Goal: Information Seeking & Learning: Learn about a topic

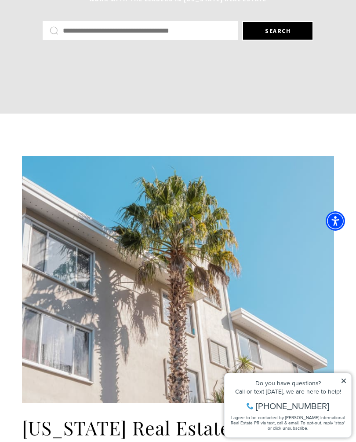
scroll to position [226, 0]
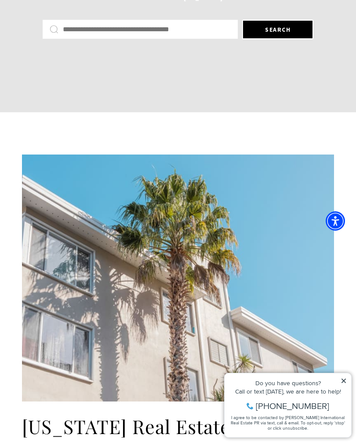
click at [342, 378] on icon at bounding box center [344, 380] width 6 height 6
click at [343, 383] on div "Do you have questions?" at bounding box center [288, 383] width 118 height 6
click at [344, 378] on icon at bounding box center [344, 380] width 6 height 6
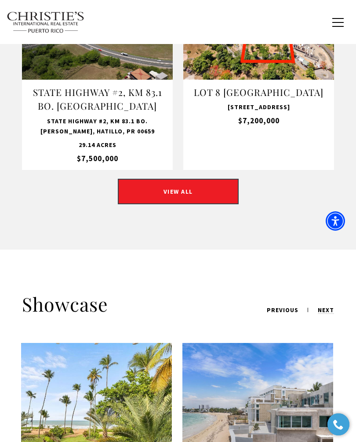
scroll to position [1035, 0]
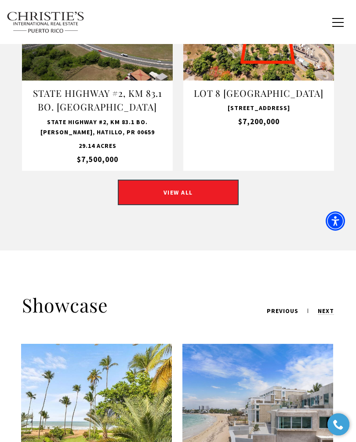
click at [194, 194] on link "VIEW ALL" at bounding box center [178, 192] width 121 height 26
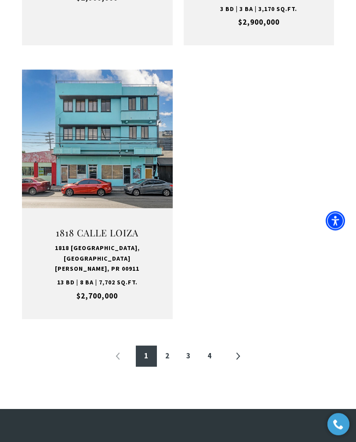
scroll to position [1569, 0]
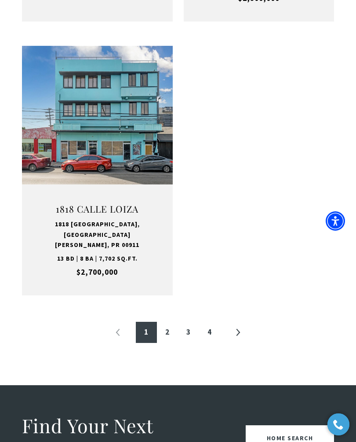
click at [173, 321] on link "2" at bounding box center [167, 331] width 21 height 21
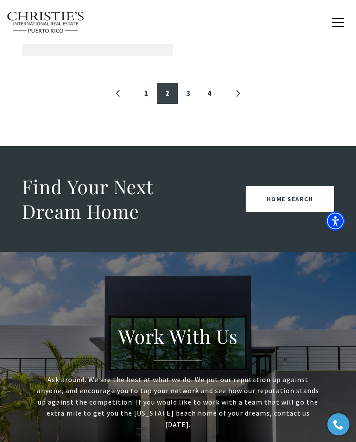
scroll to position [1806, 0]
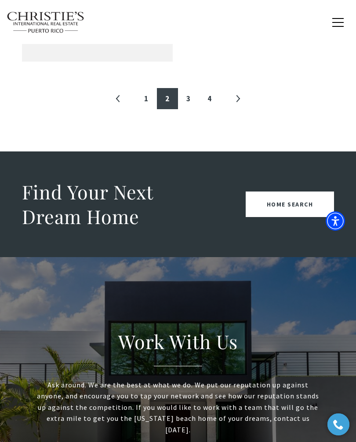
click at [188, 88] on link "3" at bounding box center [188, 98] width 21 height 21
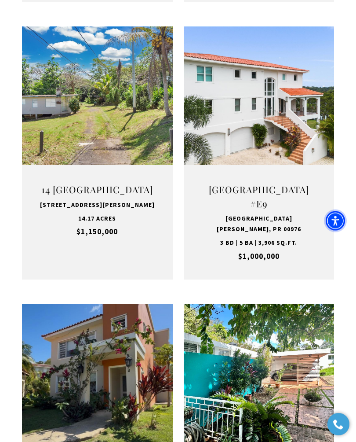
scroll to position [734, 0]
click at [278, 123] on button "VIEW PROPERTY" at bounding box center [259, 136] width 96 height 26
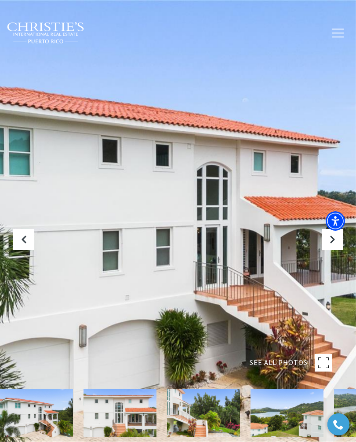
click at [330, 244] on icon "Next Slide" at bounding box center [332, 239] width 9 height 9
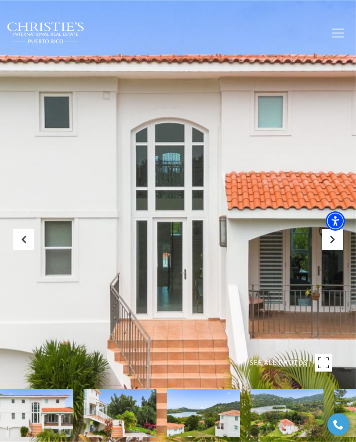
click at [327, 250] on button "Next Slide" at bounding box center [332, 239] width 21 height 21
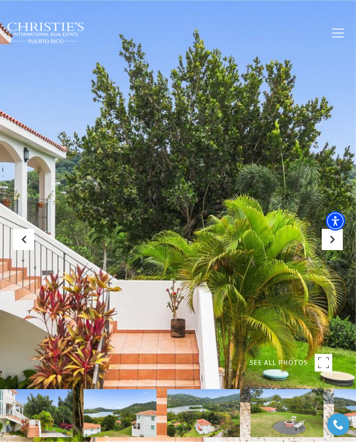
click at [332, 244] on icon "Next Slide" at bounding box center [332, 239] width 9 height 9
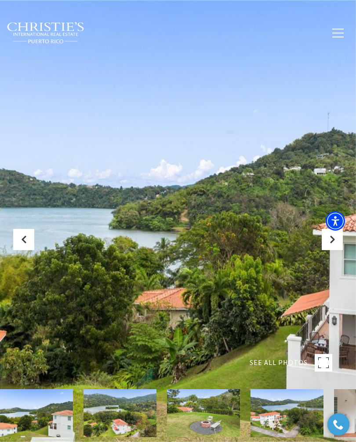
click at [332, 244] on icon "Next Slide" at bounding box center [332, 239] width 9 height 9
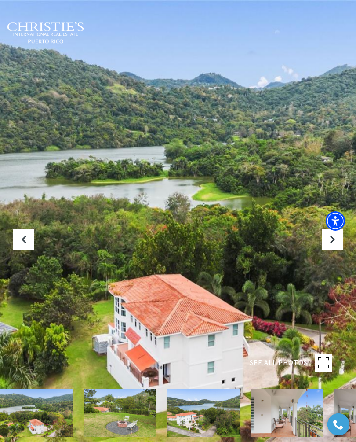
click at [335, 244] on icon "Next Slide" at bounding box center [332, 239] width 9 height 9
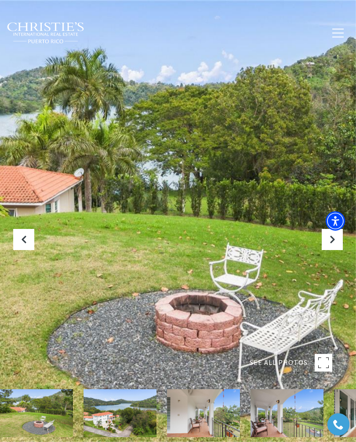
click at [332, 244] on icon "Next Slide" at bounding box center [332, 239] width 9 height 9
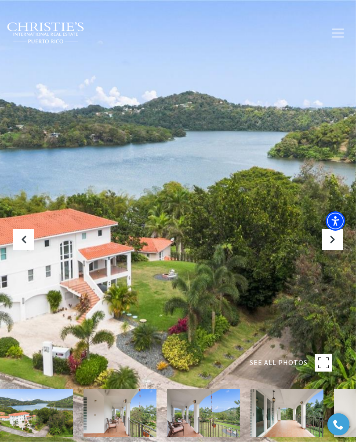
click at [331, 244] on icon "Next Slide" at bounding box center [332, 239] width 9 height 9
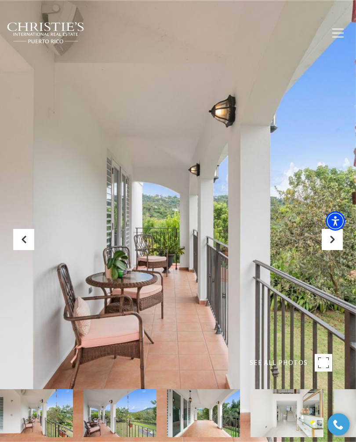
click at [329, 244] on icon "Next Slide" at bounding box center [332, 239] width 9 height 9
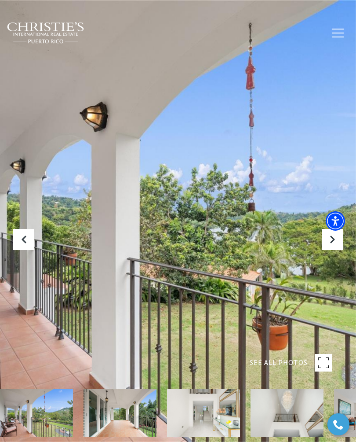
click at [333, 244] on icon "Next Slide" at bounding box center [332, 239] width 9 height 9
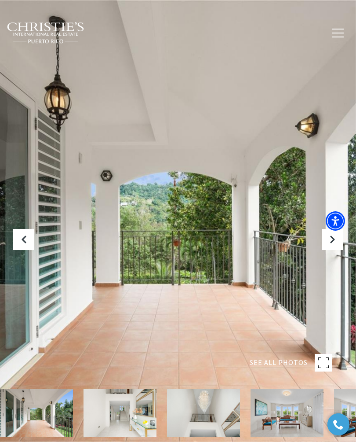
click at [330, 244] on icon "Next Slide" at bounding box center [332, 239] width 9 height 9
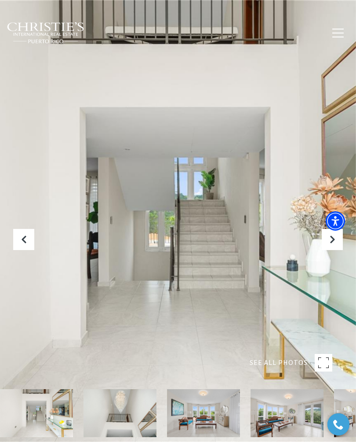
click at [336, 244] on icon "Next Slide" at bounding box center [332, 239] width 9 height 9
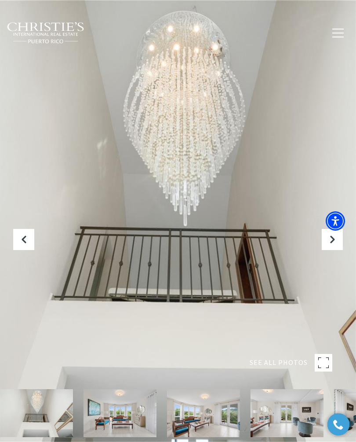
click at [330, 244] on icon "Next Slide" at bounding box center [332, 239] width 9 height 9
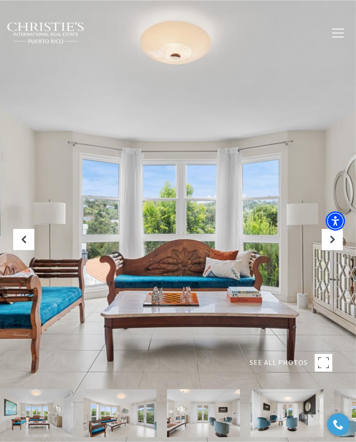
click at [326, 250] on button "Next Slide" at bounding box center [332, 239] width 21 height 21
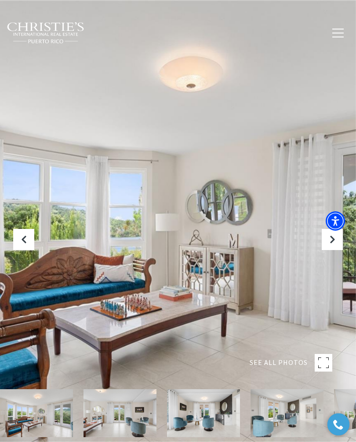
click at [325, 250] on button "Next Slide" at bounding box center [332, 239] width 21 height 21
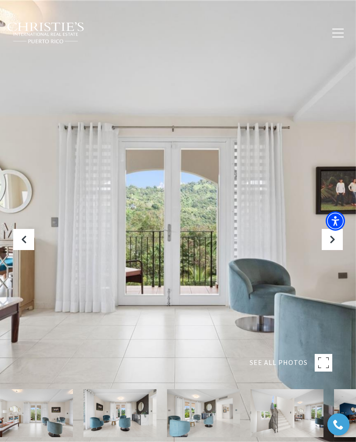
click at [326, 250] on button "Next Slide" at bounding box center [332, 239] width 21 height 21
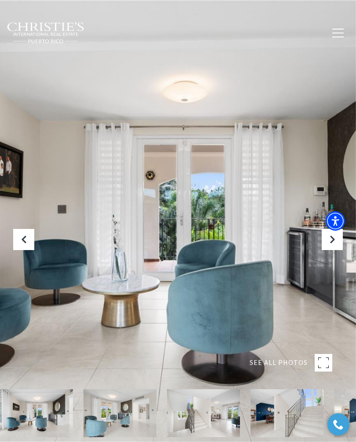
click at [333, 244] on icon "Next Slide" at bounding box center [332, 239] width 9 height 9
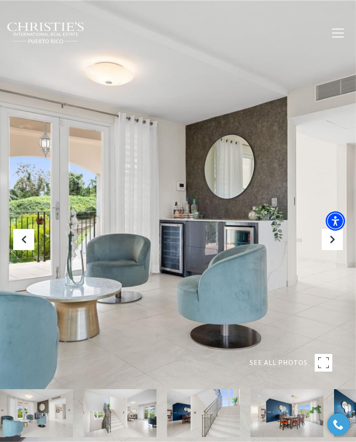
click at [327, 250] on button "Next Slide" at bounding box center [332, 239] width 21 height 21
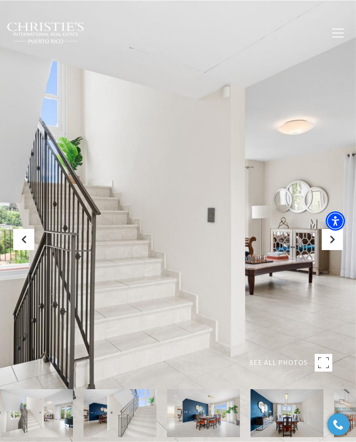
click at [329, 244] on icon "Next Slide" at bounding box center [332, 239] width 9 height 9
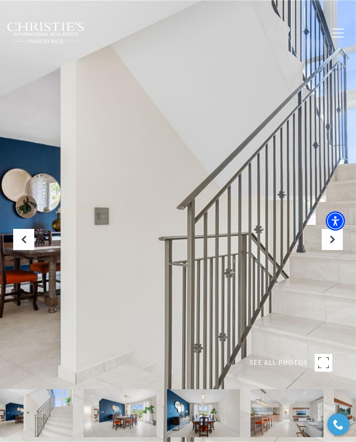
click at [328, 248] on button "Next Slide" at bounding box center [332, 239] width 21 height 21
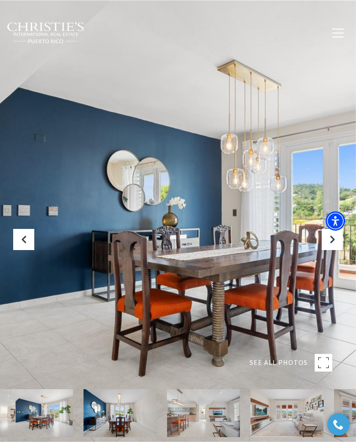
click at [326, 250] on button "Next Slide" at bounding box center [332, 239] width 21 height 21
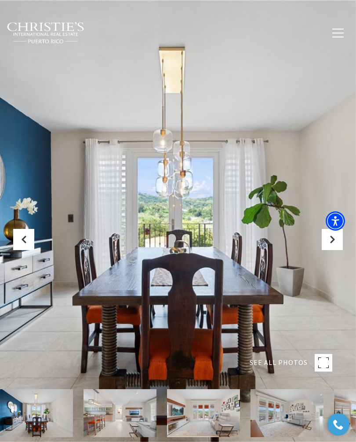
click at [325, 250] on button "Next Slide" at bounding box center [332, 239] width 21 height 21
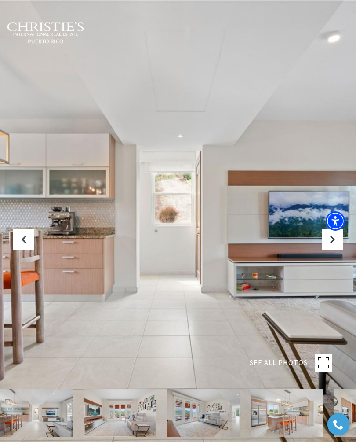
click at [331, 244] on icon "Next Slide" at bounding box center [332, 239] width 9 height 9
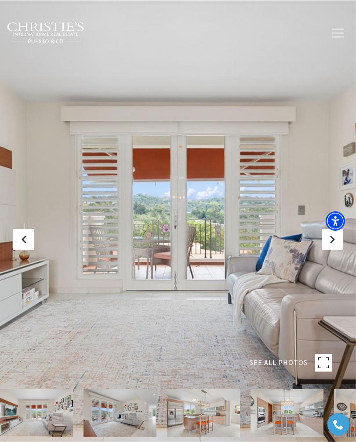
click at [329, 244] on icon "Next Slide" at bounding box center [332, 239] width 9 height 9
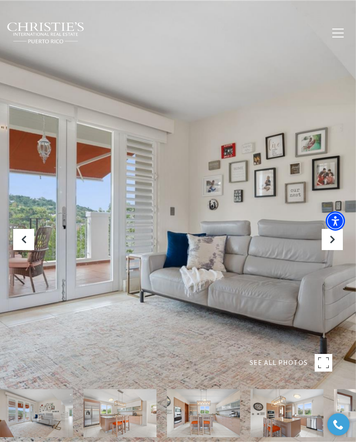
click at [330, 244] on icon "Next Slide" at bounding box center [332, 239] width 9 height 9
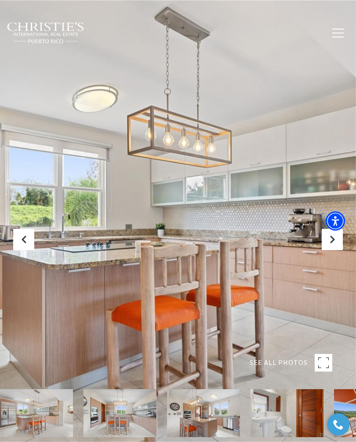
click at [336, 244] on icon "Next Slide" at bounding box center [332, 239] width 9 height 9
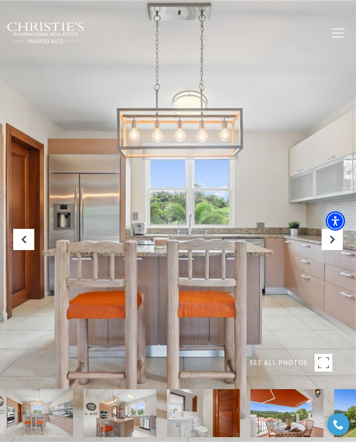
click at [330, 248] on button "Next Slide" at bounding box center [332, 239] width 21 height 21
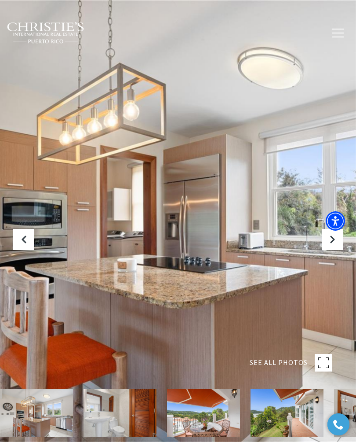
click at [333, 249] on button "Next Slide" at bounding box center [332, 239] width 21 height 21
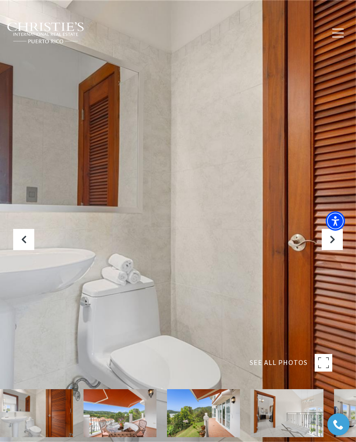
click at [327, 250] on button "Next Slide" at bounding box center [332, 239] width 21 height 21
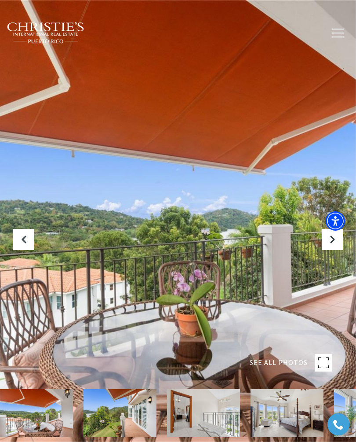
click at [333, 244] on icon "Next Slide" at bounding box center [332, 239] width 9 height 9
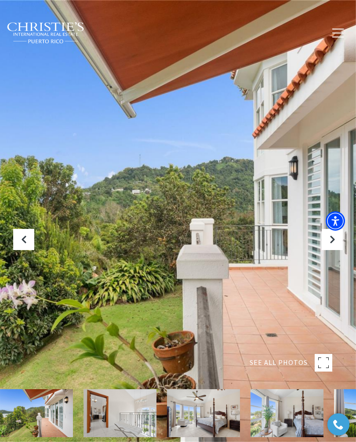
click at [331, 244] on icon "Next Slide" at bounding box center [332, 239] width 9 height 9
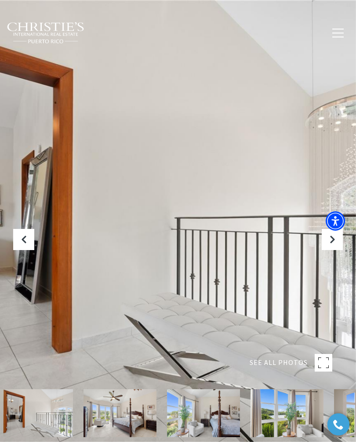
click at [332, 244] on icon "Next Slide" at bounding box center [332, 239] width 9 height 9
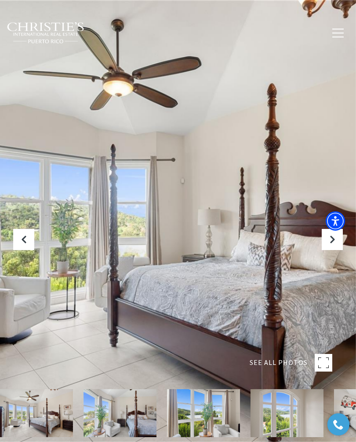
click at [332, 250] on button "Next Slide" at bounding box center [332, 239] width 21 height 21
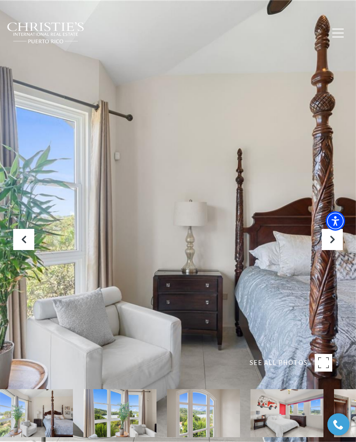
click at [328, 250] on button "Next Slide" at bounding box center [332, 239] width 21 height 21
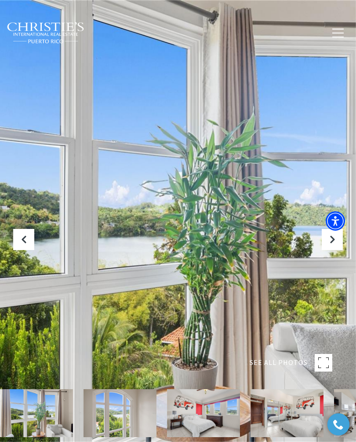
click at [332, 244] on icon "Next Slide" at bounding box center [332, 239] width 9 height 9
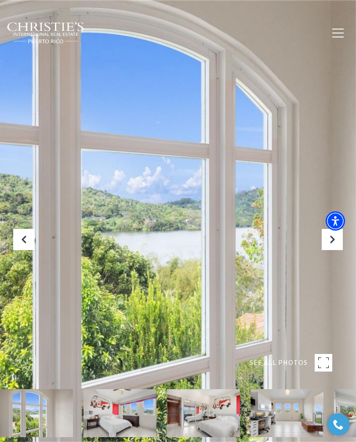
click at [327, 250] on button "Next Slide" at bounding box center [332, 239] width 21 height 21
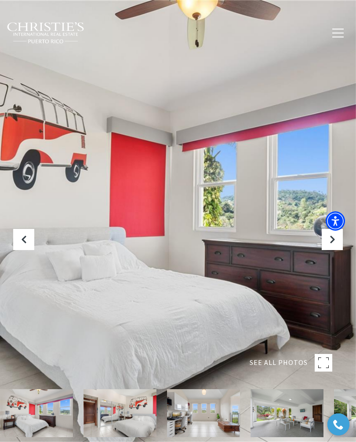
click at [326, 250] on button "Next Slide" at bounding box center [332, 239] width 21 height 21
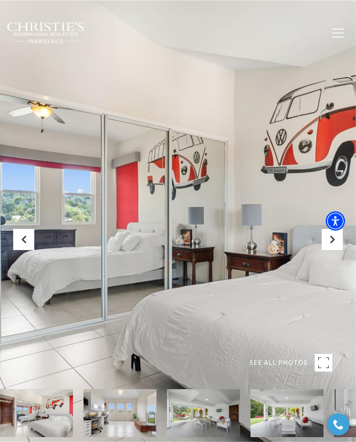
click at [331, 244] on icon "Next Slide" at bounding box center [332, 239] width 9 height 9
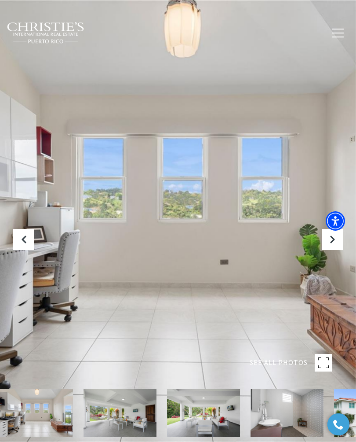
click at [332, 250] on button "Next Slide" at bounding box center [332, 239] width 21 height 21
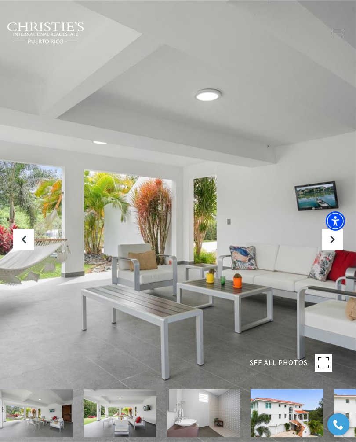
click at [334, 244] on icon "Next Slide" at bounding box center [332, 239] width 9 height 9
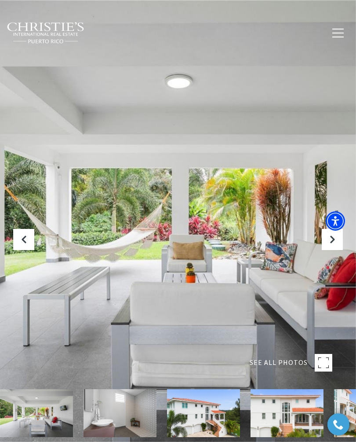
click at [332, 244] on icon "Next Slide" at bounding box center [332, 239] width 9 height 9
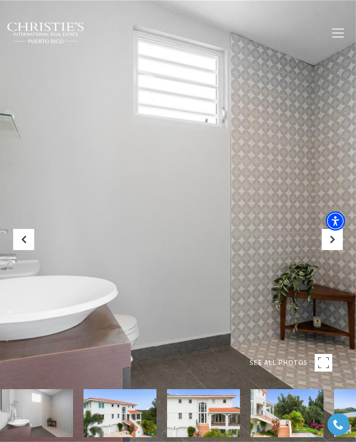
click at [331, 244] on icon "Next Slide" at bounding box center [332, 239] width 9 height 9
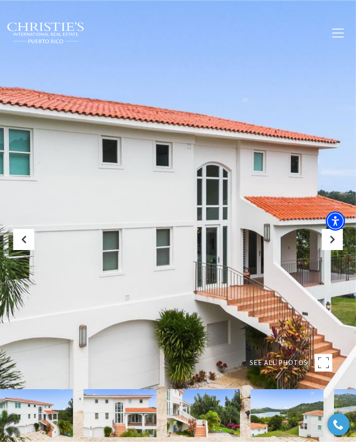
click at [331, 244] on icon "Next Slide" at bounding box center [332, 239] width 9 height 9
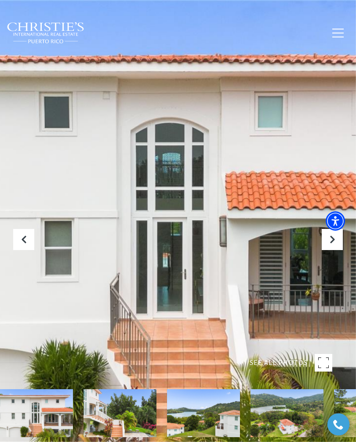
click at [327, 248] on button "Next Slide" at bounding box center [332, 239] width 21 height 21
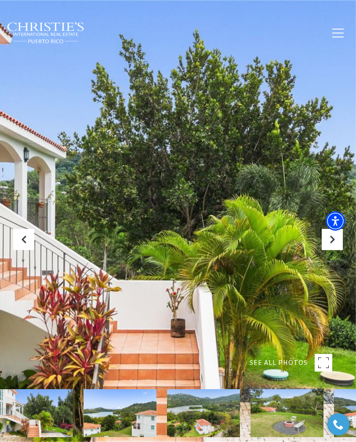
click at [328, 244] on icon "Next Slide" at bounding box center [332, 239] width 9 height 9
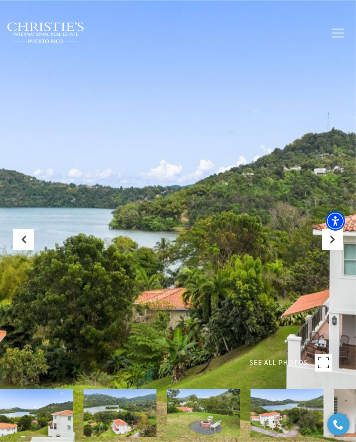
click at [331, 244] on icon "Next Slide" at bounding box center [332, 239] width 9 height 9
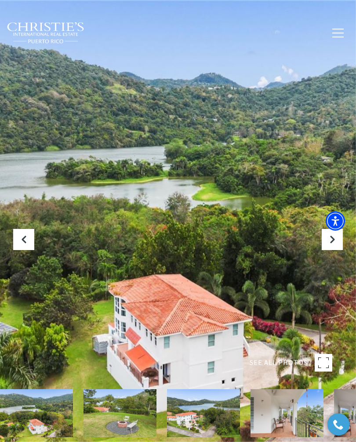
click at [332, 244] on icon "Next Slide" at bounding box center [332, 239] width 9 height 9
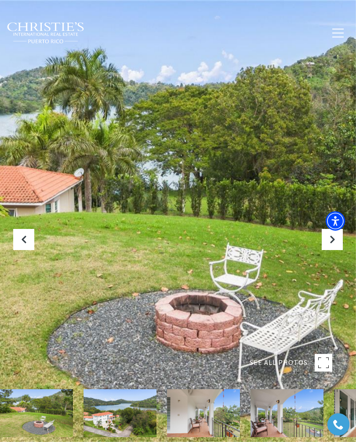
click at [324, 250] on button "Next Slide" at bounding box center [332, 239] width 21 height 21
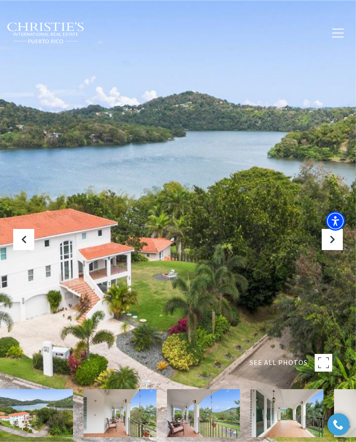
click at [328, 250] on button "Next Slide" at bounding box center [332, 239] width 21 height 21
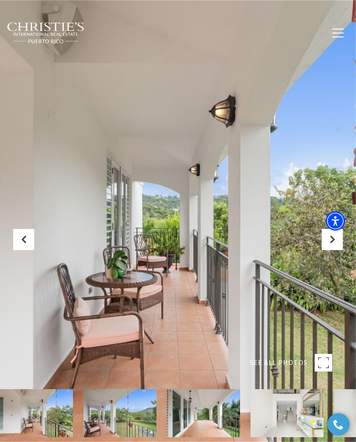
click at [331, 244] on icon "Next Slide" at bounding box center [332, 239] width 9 height 9
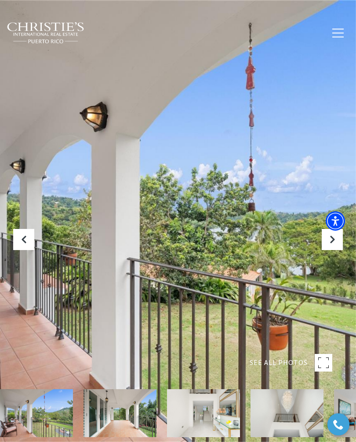
click at [333, 244] on icon "Next Slide" at bounding box center [332, 239] width 9 height 9
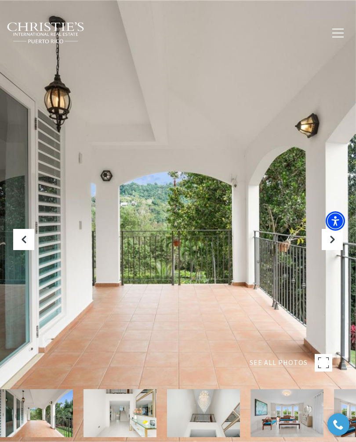
click at [21, 244] on icon "Previous Slide" at bounding box center [23, 239] width 9 height 9
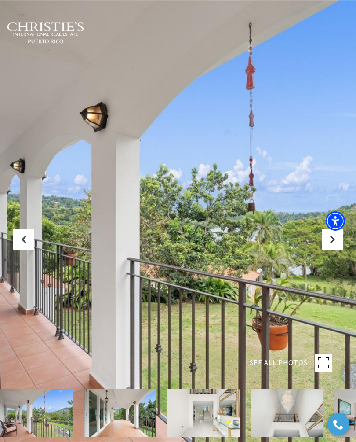
click at [332, 244] on icon "Next Slide" at bounding box center [332, 239] width 9 height 9
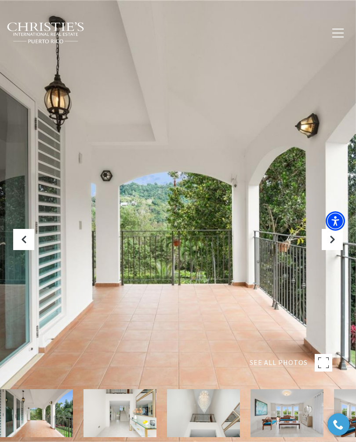
click at [333, 244] on icon "Next Slide" at bounding box center [332, 239] width 9 height 9
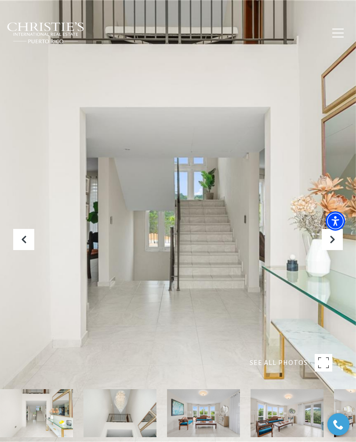
click at [336, 244] on icon "Next Slide" at bounding box center [332, 239] width 9 height 9
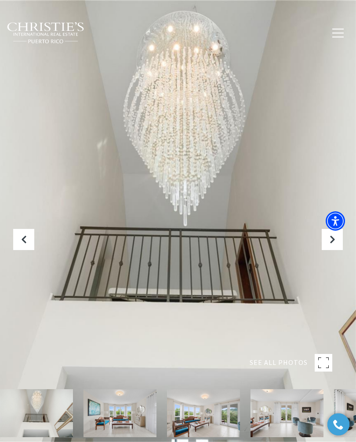
click at [337, 250] on button "Next Slide" at bounding box center [332, 239] width 21 height 21
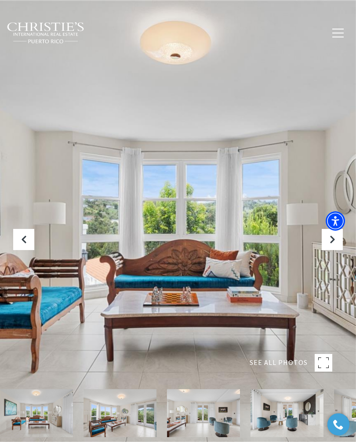
click at [333, 250] on button "Next Slide" at bounding box center [332, 239] width 21 height 21
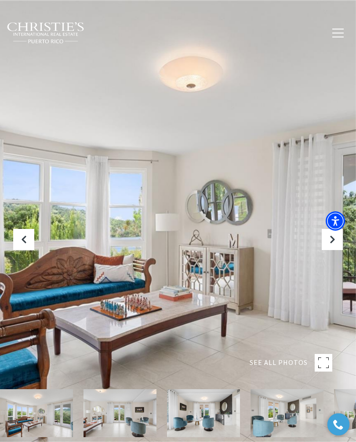
click at [329, 244] on icon "Next Slide" at bounding box center [332, 239] width 9 height 9
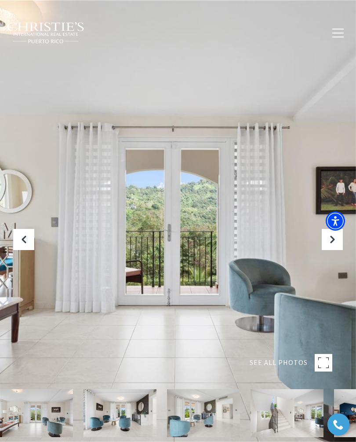
click at [334, 244] on icon "Next Slide" at bounding box center [332, 239] width 9 height 9
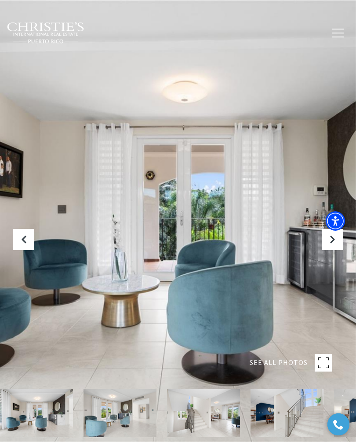
click at [340, 250] on button "Next Slide" at bounding box center [332, 239] width 21 height 21
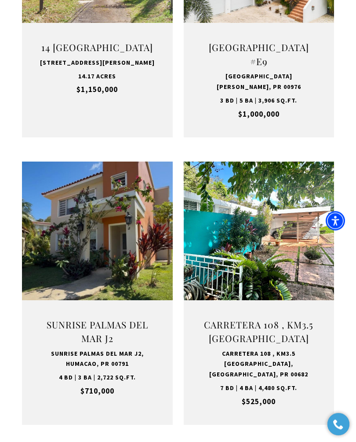
scroll to position [911, 0]
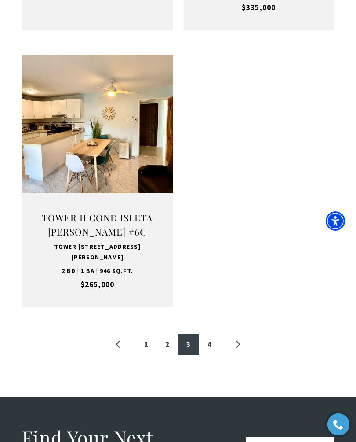
click at [209, 333] on link "4" at bounding box center [209, 343] width 21 height 21
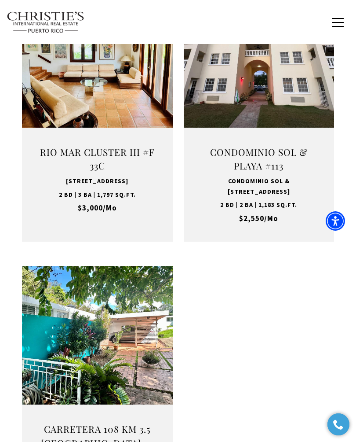
scroll to position [1306, 0]
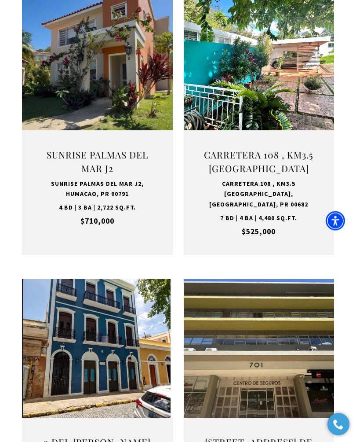
scroll to position [264, 0]
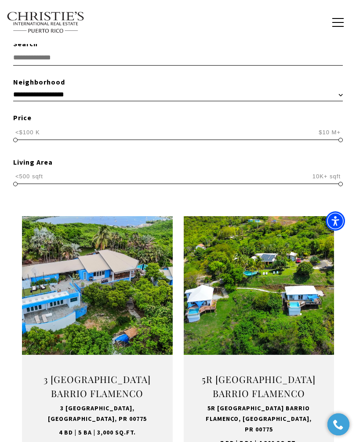
scroll to position [264, 0]
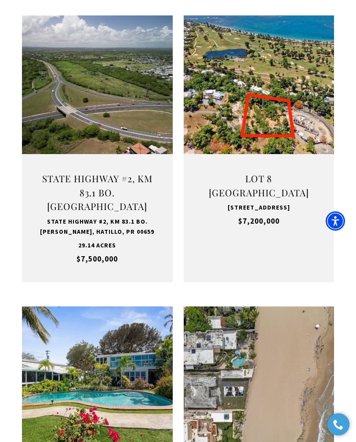
scroll to position [264, 0]
